Goal: Task Accomplishment & Management: Complete application form

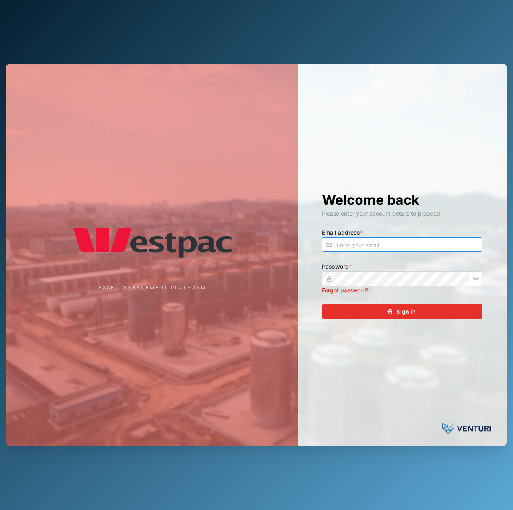
click at [433, 251] on input "Email address *" at bounding box center [402, 244] width 161 height 14
type input "[EMAIL_ADDRESS][PERSON_NAME][DOMAIN_NAME]"
click at [322, 304] on button "Sign In" at bounding box center [402, 311] width 161 height 14
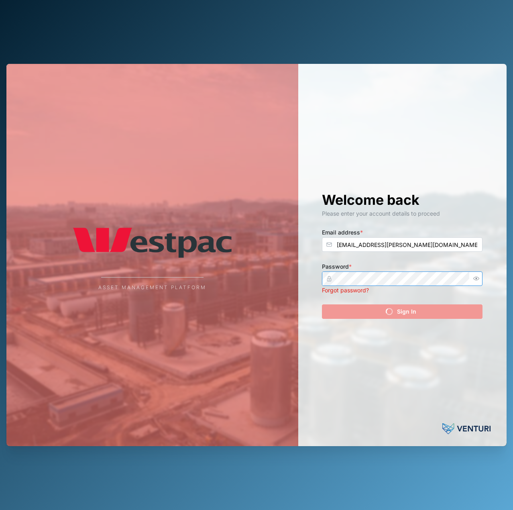
click at [474, 277] on icon "button" at bounding box center [476, 278] width 6 height 6
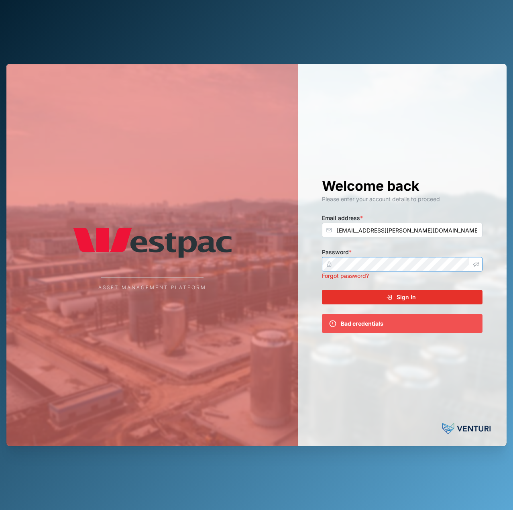
click at [433, 278] on div "Password * Forgot password?" at bounding box center [402, 263] width 161 height 33
click at [433, 278] on div "Forgot password?" at bounding box center [402, 275] width 161 height 9
click at [322, 290] on button "Sign In" at bounding box center [402, 297] width 161 height 14
click at [428, 287] on div "Welcome back Please enter your account details to proceed Email address * [EMAI…" at bounding box center [402, 255] width 193 height 383
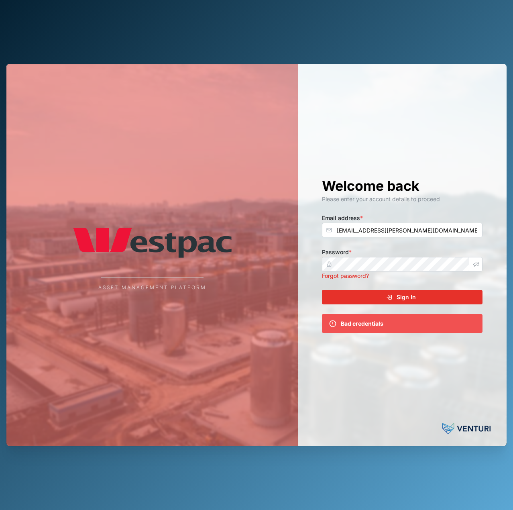
click at [427, 299] on div "Sign In" at bounding box center [401, 297] width 148 height 14
click at [471, 261] on button "button" at bounding box center [476, 264] width 10 height 10
click at [476, 264] on icon "button" at bounding box center [476, 264] width 6 height 6
click at [288, 256] on div "Asset Management Platform Welcome back Please enter your account details to pro…" at bounding box center [256, 255] width 500 height 383
click at [420, 295] on div "Sign In" at bounding box center [401, 297] width 148 height 14
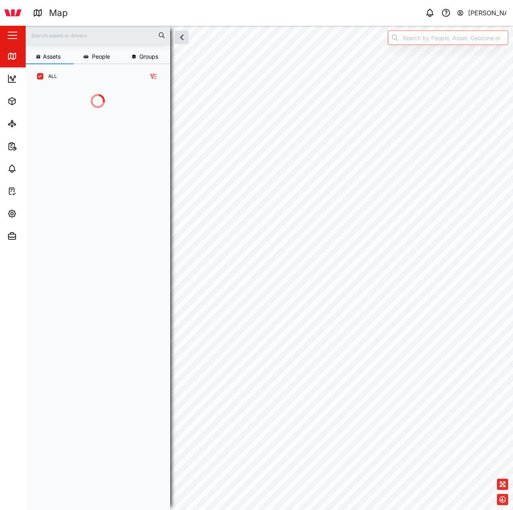
scroll to position [411, 126]
click at [10, 236] on icon "button" at bounding box center [12, 236] width 10 height 10
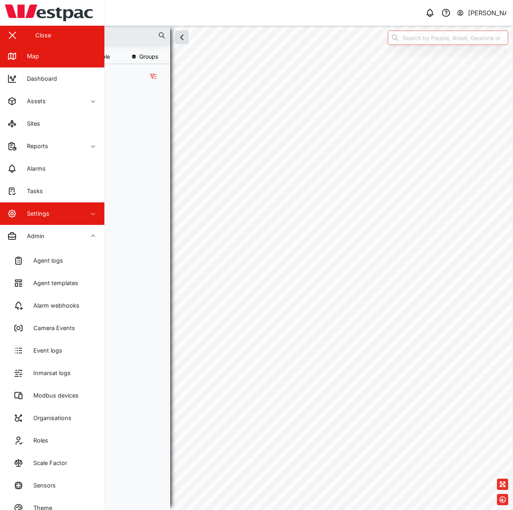
click at [37, 218] on span "Settings" at bounding box center [43, 213] width 73 height 22
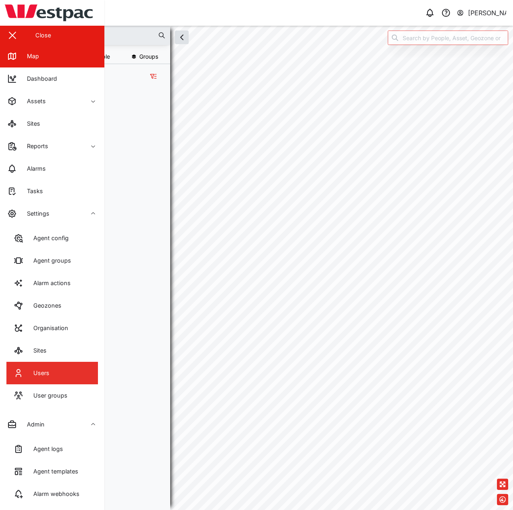
click at [57, 363] on link "Users" at bounding box center [52, 373] width 92 height 22
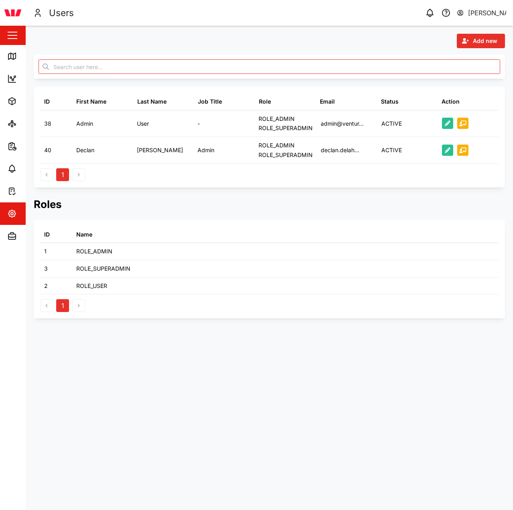
drag, startPoint x: 495, startPoint y: 29, endPoint x: 489, endPoint y: 36, distance: 9.4
click at [495, 30] on div "Add new ID First Name Last Name Job Title Role Email Status Action 38 Admin Use…" at bounding box center [269, 176] width 487 height 301
click at [489, 36] on span "Add new" at bounding box center [485, 41] width 24 height 14
click at [470, 75] on div "Platform User" at bounding box center [475, 76] width 47 height 6
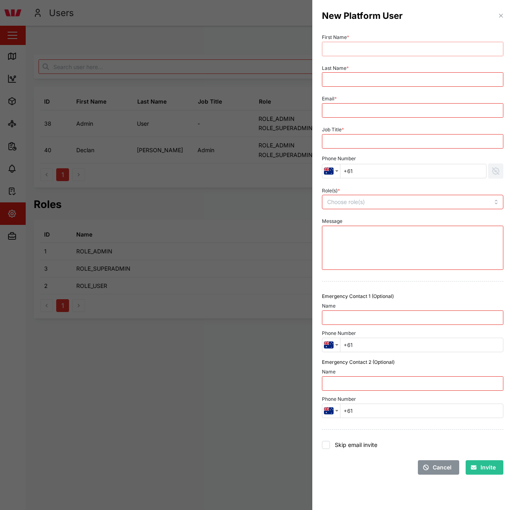
click at [385, 53] on input "First Name *" at bounding box center [412, 49] width 181 height 14
type input "[PERSON_NAME]"
type input "Tomba"
click at [389, 108] on input "Email *" at bounding box center [412, 110] width 181 height 14
paste input "[PERSON_NAME][EMAIL_ADDRESS][DOMAIN_NAME]"
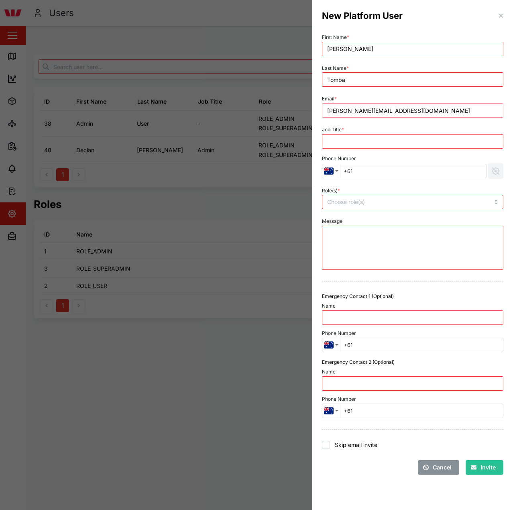
type input "[PERSON_NAME][EMAIL_ADDRESS][DOMAIN_NAME]"
click at [380, 137] on input "Job Title *" at bounding box center [412, 141] width 181 height 14
type input "Admin"
click at [362, 202] on input "Role(s) *" at bounding box center [396, 202] width 138 height 6
click at [389, 183] on div "Role(s) * ROLE_SUPERADMIN" at bounding box center [413, 197] width 188 height 31
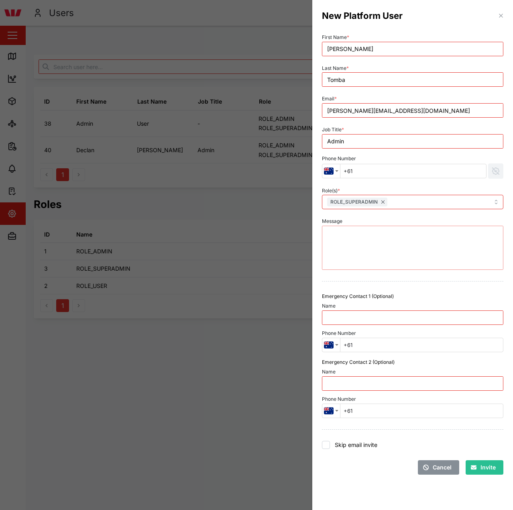
click at [379, 237] on textarea "Message" at bounding box center [412, 248] width 181 height 44
click at [453, 427] on div at bounding box center [413, 429] width 188 height 16
click at [487, 468] on span "Invite" at bounding box center [487, 467] width 15 height 14
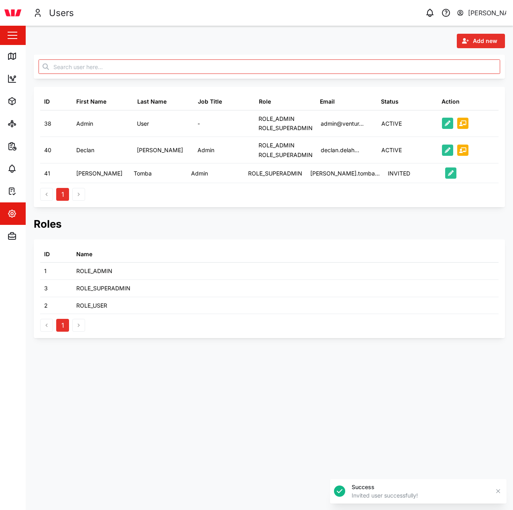
click at [479, 40] on span "Add new" at bounding box center [485, 41] width 24 height 14
click at [465, 80] on button "Platform User" at bounding box center [475, 76] width 56 height 14
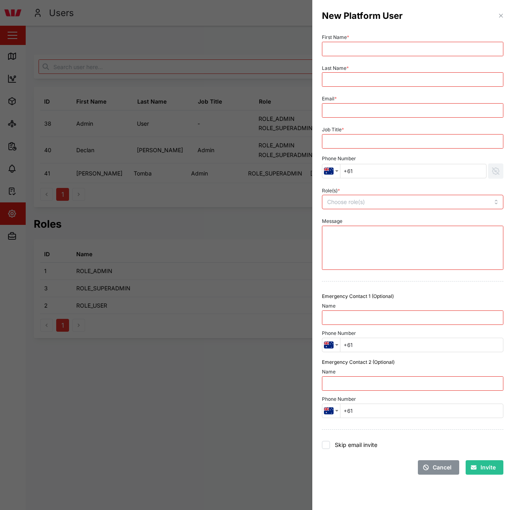
click at [421, 40] on div "First Name *" at bounding box center [412, 44] width 181 height 24
click at [421, 47] on input "First Name *" at bounding box center [412, 49] width 181 height 14
type input "[PERSON_NAME]"
click at [409, 116] on input "Email *" at bounding box center [412, 110] width 181 height 14
paste input "[PERSON_NAME][EMAIL_ADDRESS][DOMAIN_NAME]"
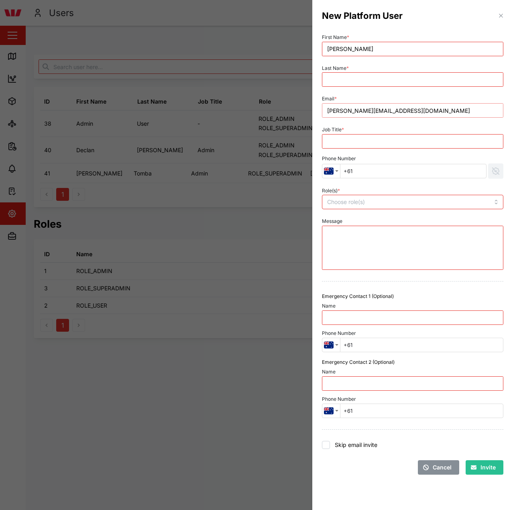
type input "[PERSON_NAME][EMAIL_ADDRESS][DOMAIN_NAME]"
click at [396, 85] on input "Last Name *" at bounding box center [412, 79] width 181 height 14
type input "Mekere"
click at [382, 145] on input "Job Title *" at bounding box center [412, 141] width 181 height 14
type input "Admin"
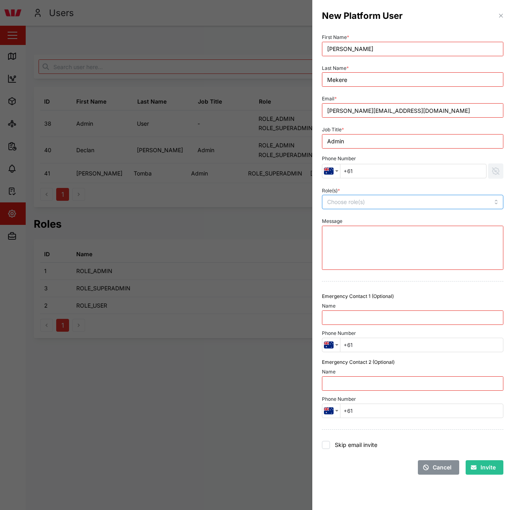
click at [388, 207] on div at bounding box center [395, 202] width 140 height 14
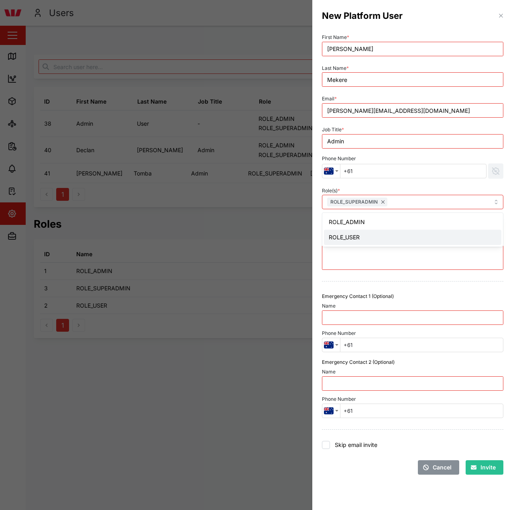
click at [436, 288] on div at bounding box center [413, 281] width 188 height 16
click at [470, 464] on button "Invite" at bounding box center [485, 467] width 38 height 14
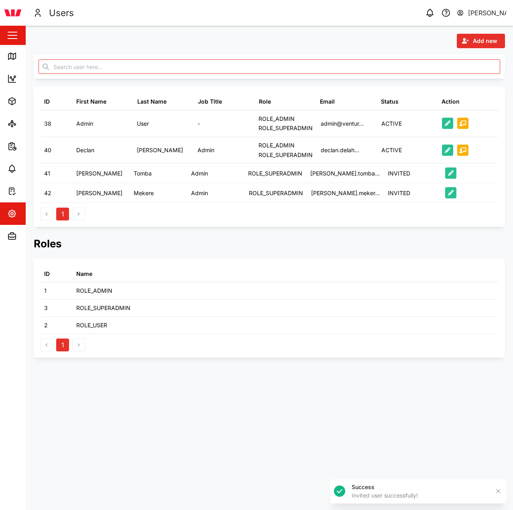
click at [385, 242] on h2 "Roles" at bounding box center [269, 243] width 471 height 14
click at [359, 227] on div "ID First Name Last Name Job Title Role Email Status Action 38 Admin User - ROLE…" at bounding box center [269, 157] width 471 height 140
click at [484, 40] on span "Add new" at bounding box center [485, 41] width 24 height 14
click at [472, 79] on div "Platform User" at bounding box center [475, 76] width 47 height 6
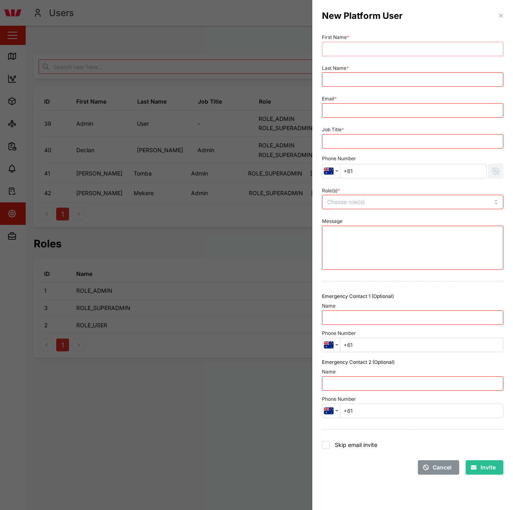
click at [405, 54] on input "First Name *" at bounding box center [412, 49] width 181 height 14
click at [405, 53] on input "[PERSON_NAME]" at bounding box center [412, 49] width 181 height 14
type input "[PERSON_NAME]"
type input "Kerepa"
click at [393, 106] on input "Email *" at bounding box center [412, 110] width 181 height 14
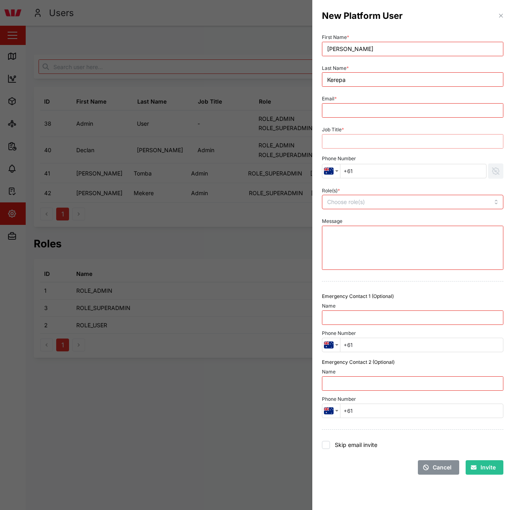
click at [398, 142] on input "Job Title *" at bounding box center [412, 141] width 181 height 14
click at [386, 91] on div "Email *" at bounding box center [413, 105] width 188 height 31
click at [385, 108] on input "Email *" at bounding box center [412, 110] width 181 height 14
paste input "[PERSON_NAME][EMAIL_ADDRESS][DOMAIN_NAME]"
type input "[PERSON_NAME][EMAIL_ADDRESS][DOMAIN_NAME]"
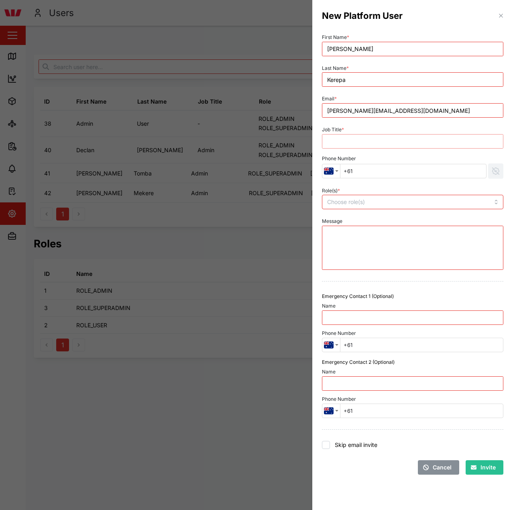
click at [379, 143] on input "Job Title *" at bounding box center [412, 141] width 181 height 14
type input "Admin"
click at [364, 198] on div at bounding box center [395, 202] width 140 height 14
click at [391, 185] on div "Role(s) * ROLE_SUPERADMIN ROLE_ADMIN ROLE_USER" at bounding box center [412, 197] width 181 height 24
click at [489, 467] on span "Invite" at bounding box center [487, 467] width 15 height 14
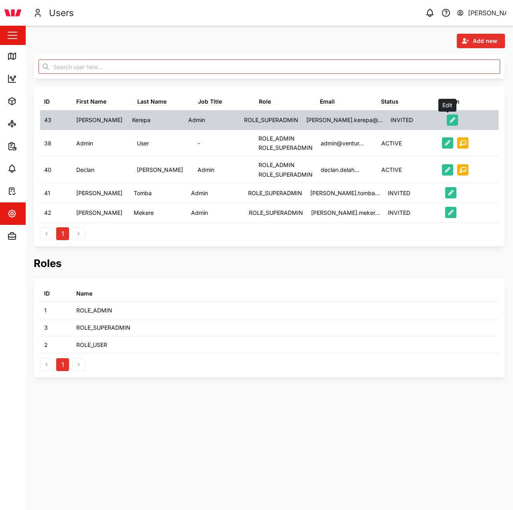
click at [450, 122] on icon "button" at bounding box center [453, 120] width 6 height 6
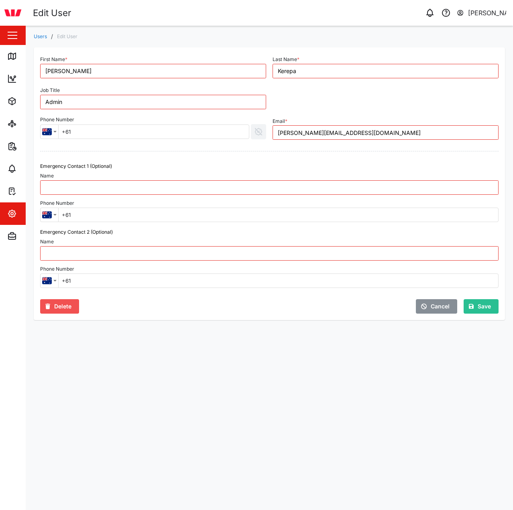
click at [440, 309] on span "Cancel" at bounding box center [440, 306] width 19 height 14
